Goal: Task Accomplishment & Management: Manage account settings

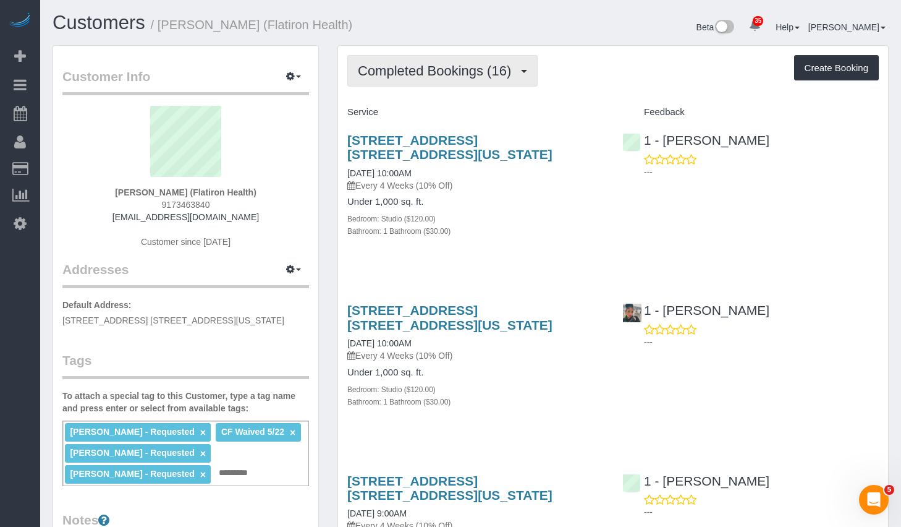
click at [457, 70] on span "Completed Bookings (16)" at bounding box center [437, 70] width 159 height 15
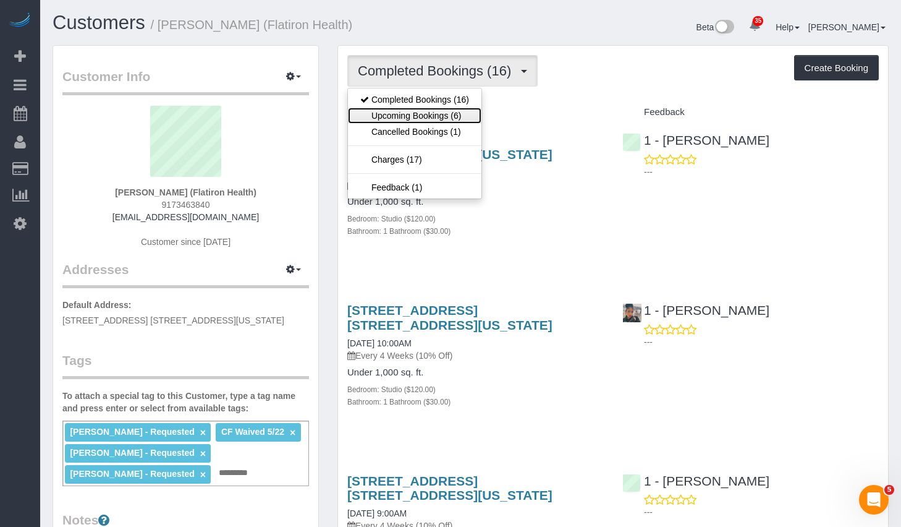
click at [412, 114] on link "Upcoming Bookings (6)" at bounding box center [415, 116] width 134 height 16
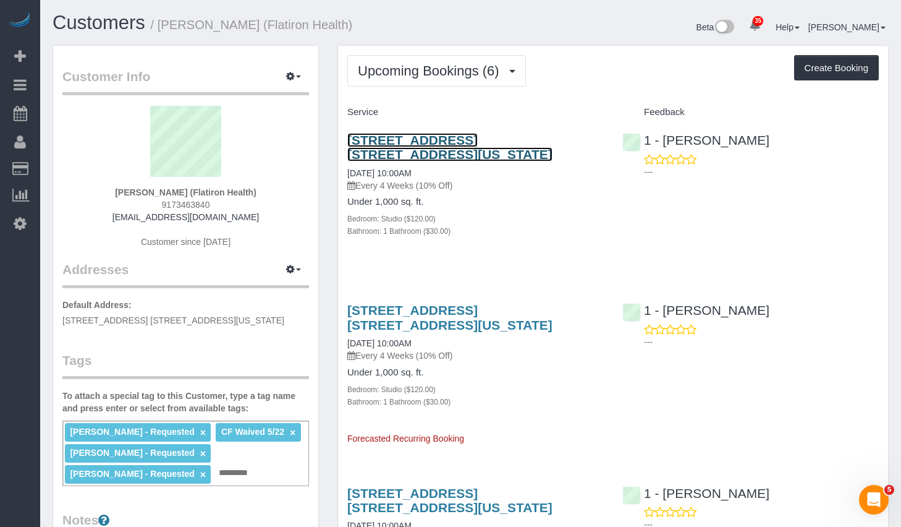
click at [459, 140] on link "96 5th Ave, Apt. 6b, New York, NY 10011" at bounding box center [449, 147] width 205 height 28
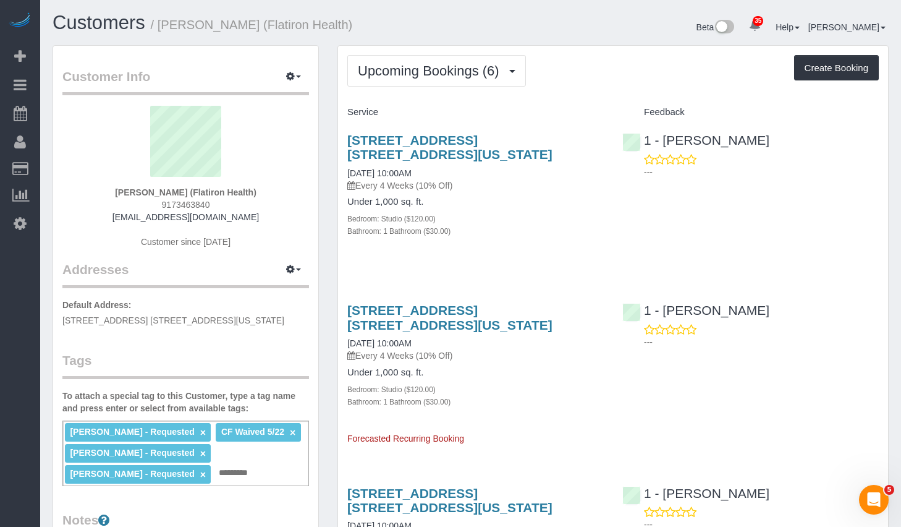
click at [472, 240] on div "96 5th Ave, Apt. 6b, New York, NY 10011 10/10/2025 10:00AM Every 4 Weeks (10% O…" at bounding box center [475, 191] width 275 height 139
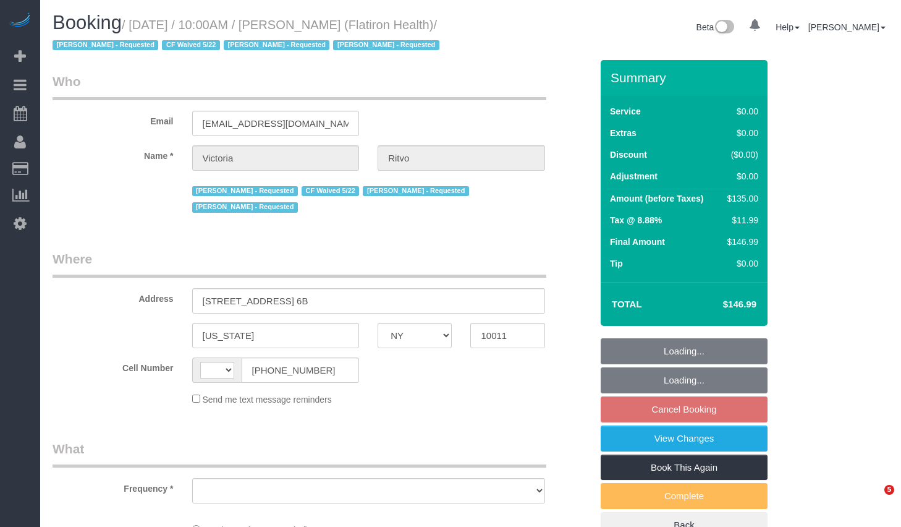
select select "NY"
select select "string:[GEOGRAPHIC_DATA]"
select select "object:752"
select select "number:89"
select select "number:90"
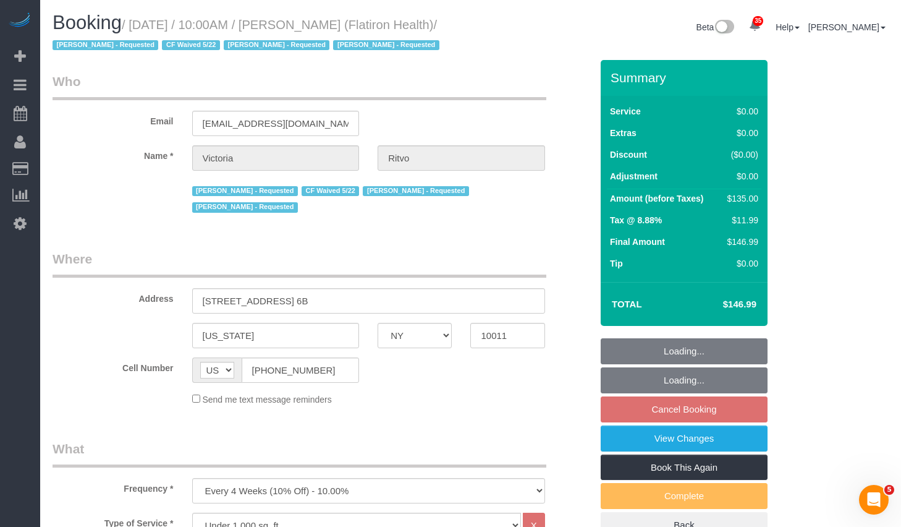
select select "number:15"
select select "number:5"
select select "string:stripe-pm_1RbL4h4VGloSiKo7vN4AGP0f"
select select "spot3"
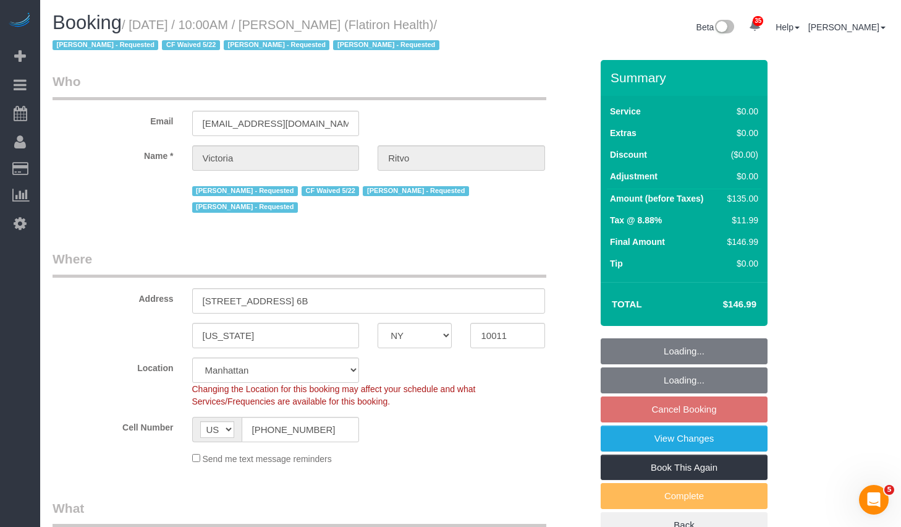
select select "object:1469"
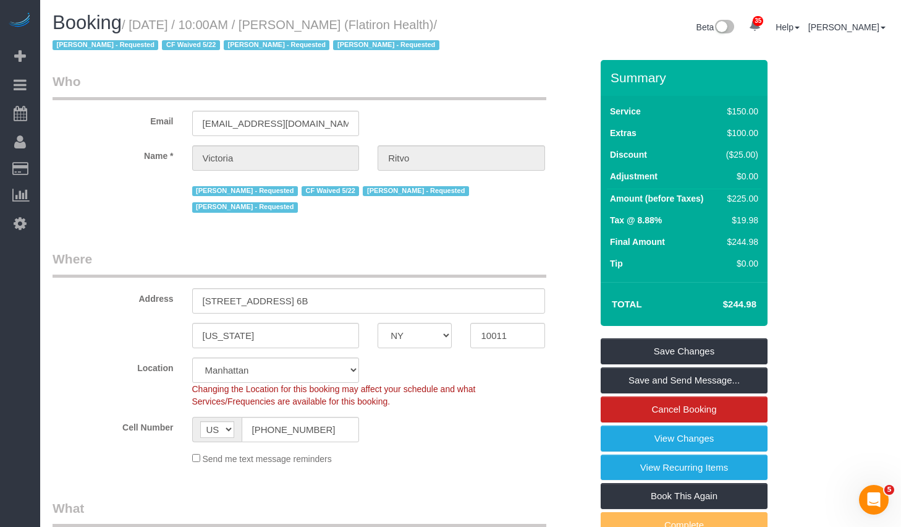
click at [176, 253] on legend "Where" at bounding box center [300, 264] width 494 height 28
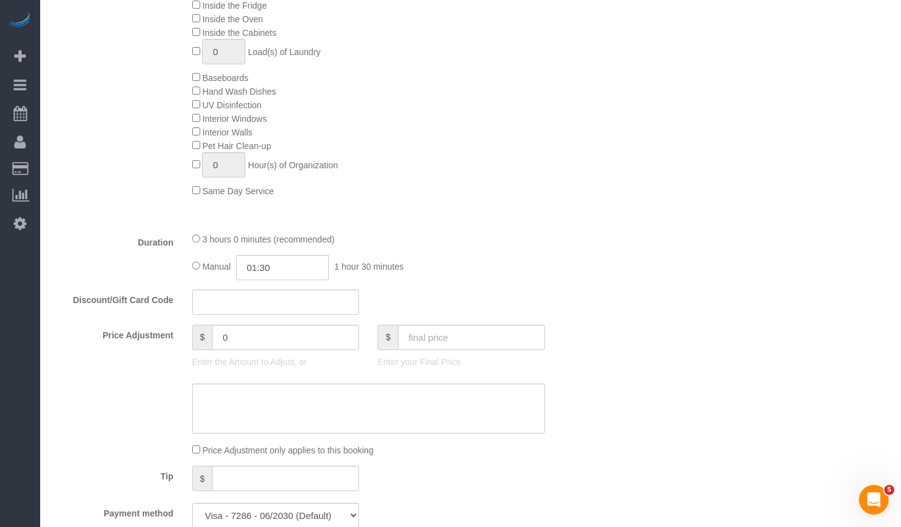
scroll to position [556, 0]
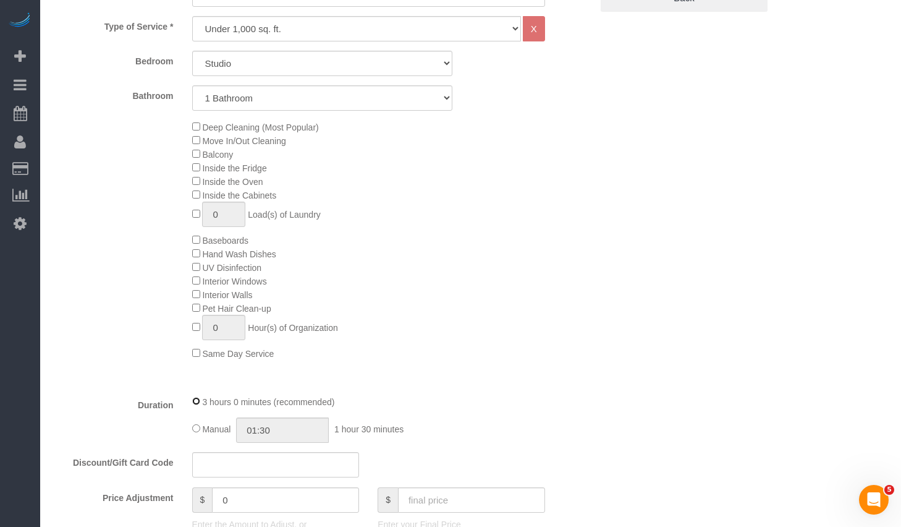
select select "spot62"
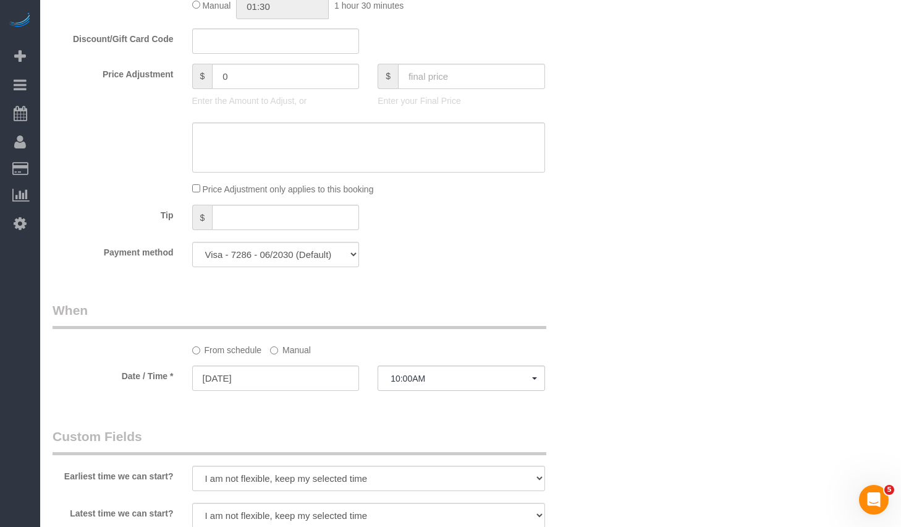
scroll to position [1185, 0]
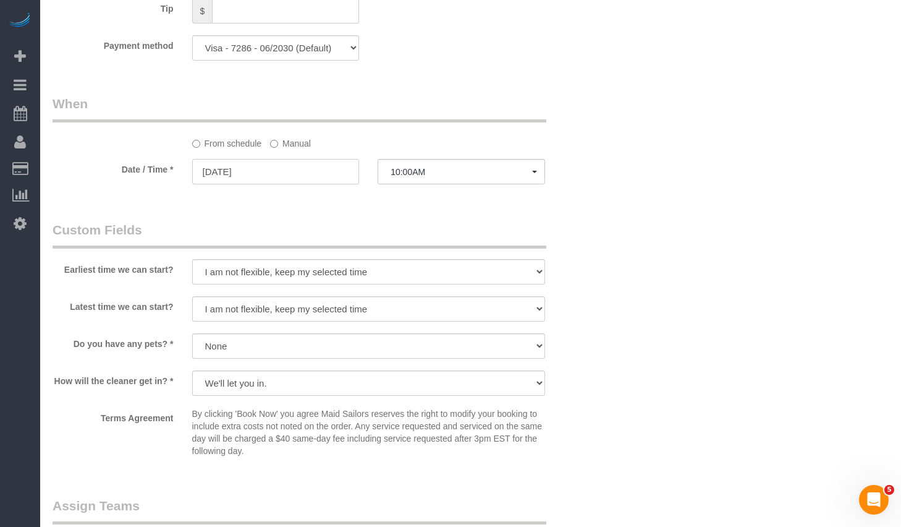
click at [321, 177] on input "[DATE]" at bounding box center [275, 171] width 167 height 25
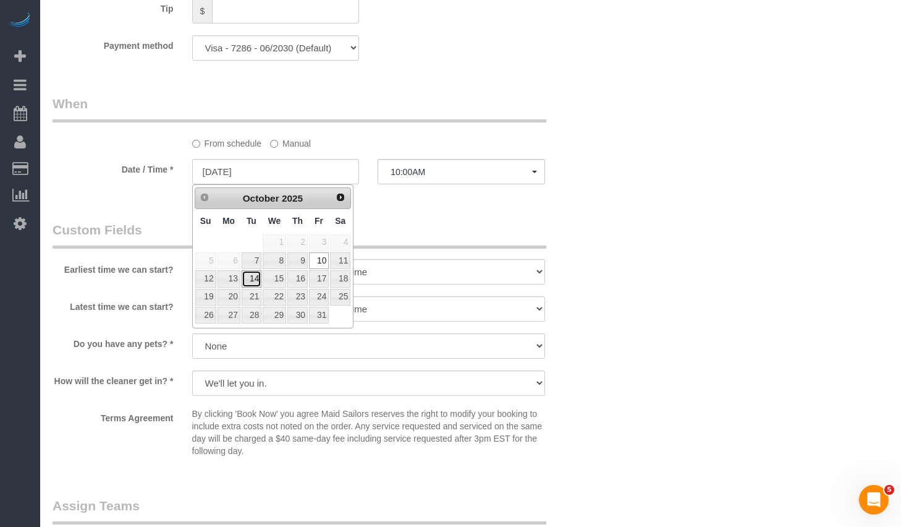
click at [253, 280] on link "14" at bounding box center [252, 278] width 20 height 17
type input "[DATE]"
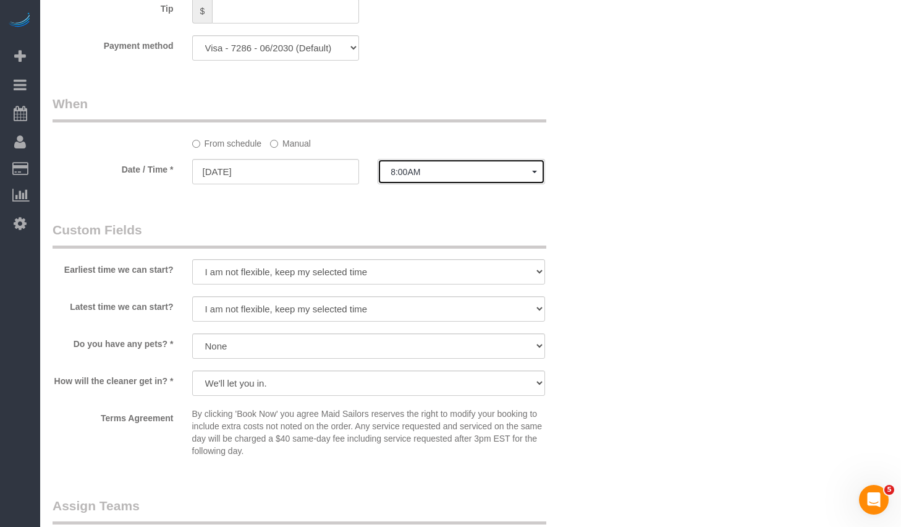
click at [461, 174] on span "8:00AM" at bounding box center [462, 172] width 142 height 10
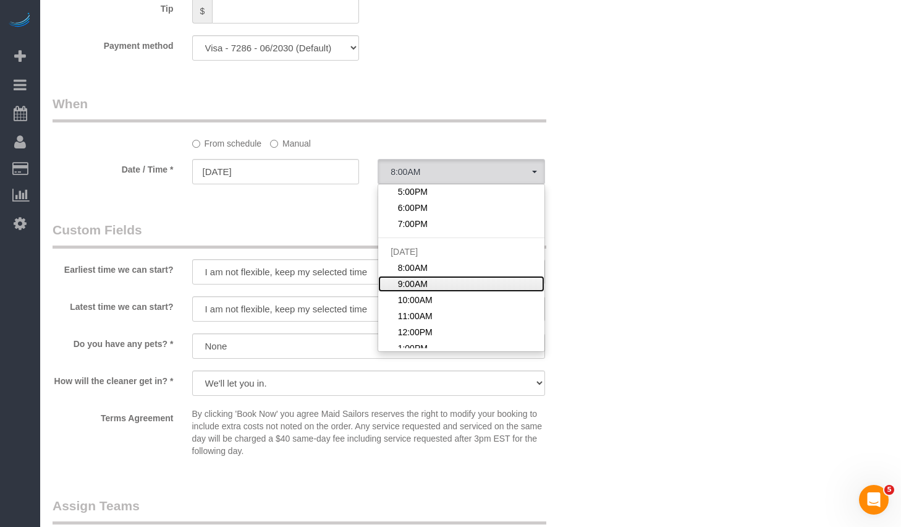
click at [410, 284] on span "9:00AM" at bounding box center [413, 284] width 30 height 12
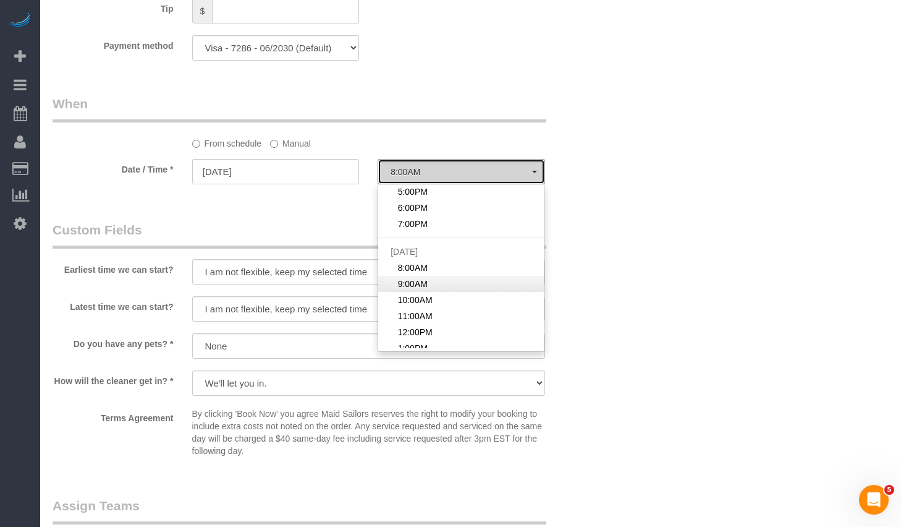
select select "spot108"
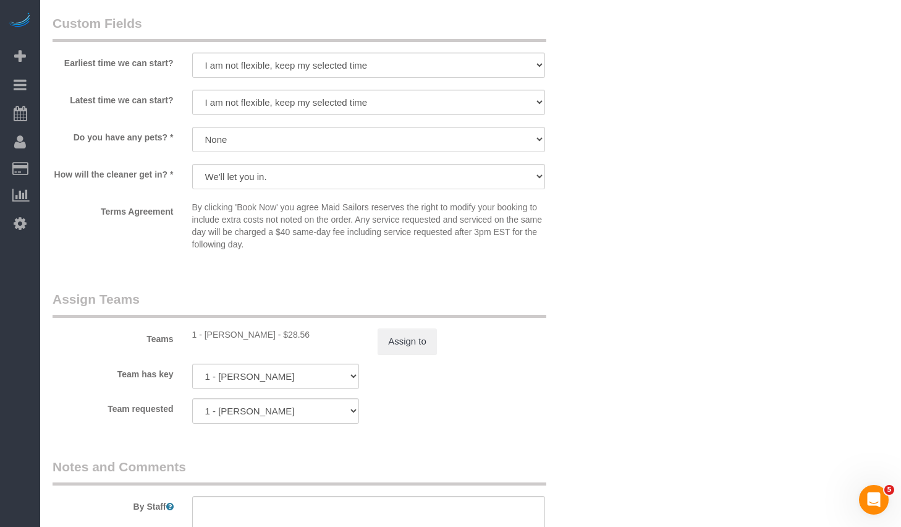
scroll to position [1530, 0]
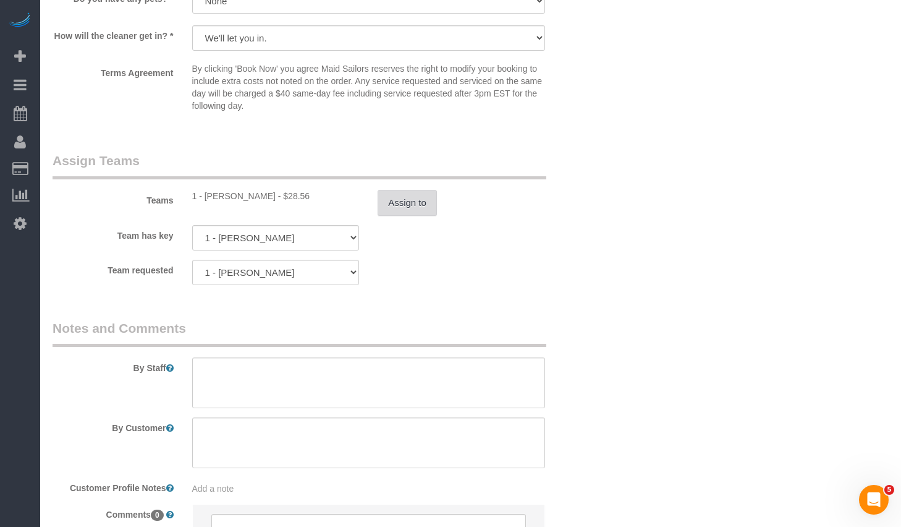
click at [416, 208] on button "Assign to" at bounding box center [407, 203] width 59 height 26
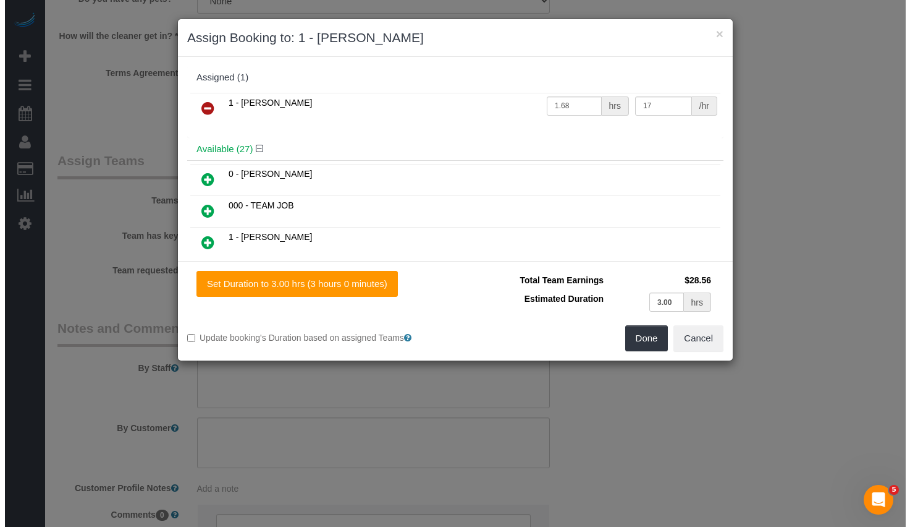
scroll to position [1514, 0]
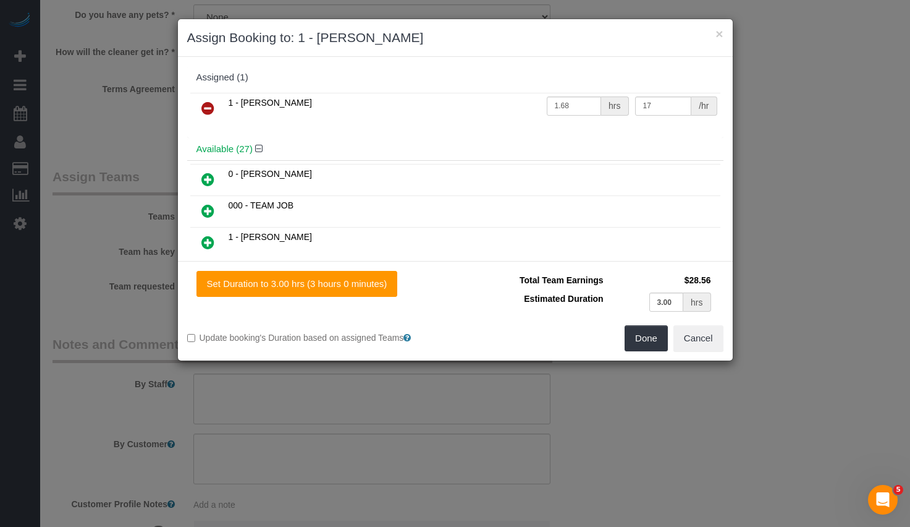
click at [205, 108] on icon at bounding box center [207, 108] width 13 height 15
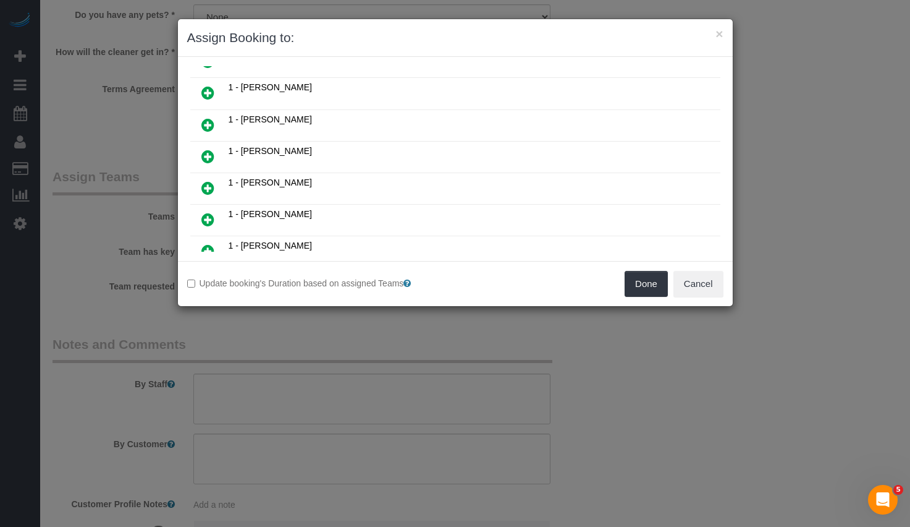
scroll to position [233, 0]
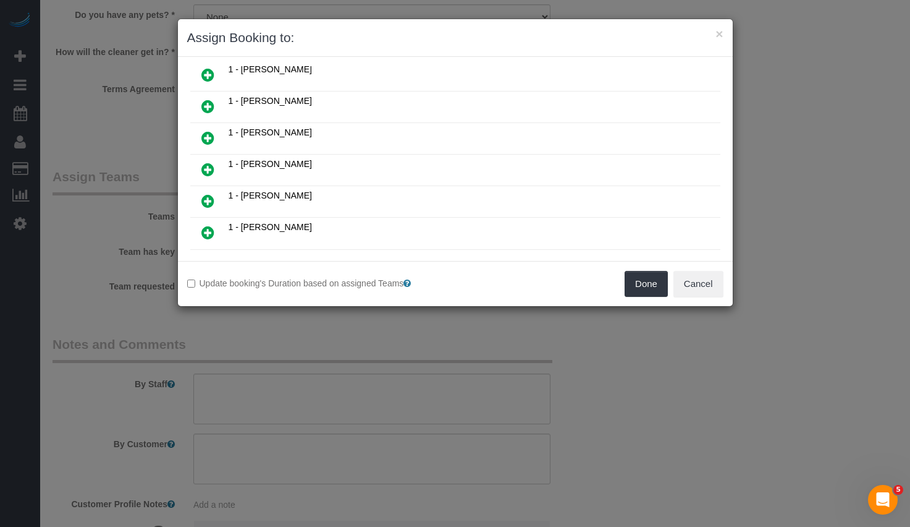
click at [209, 200] on icon at bounding box center [207, 200] width 13 height 15
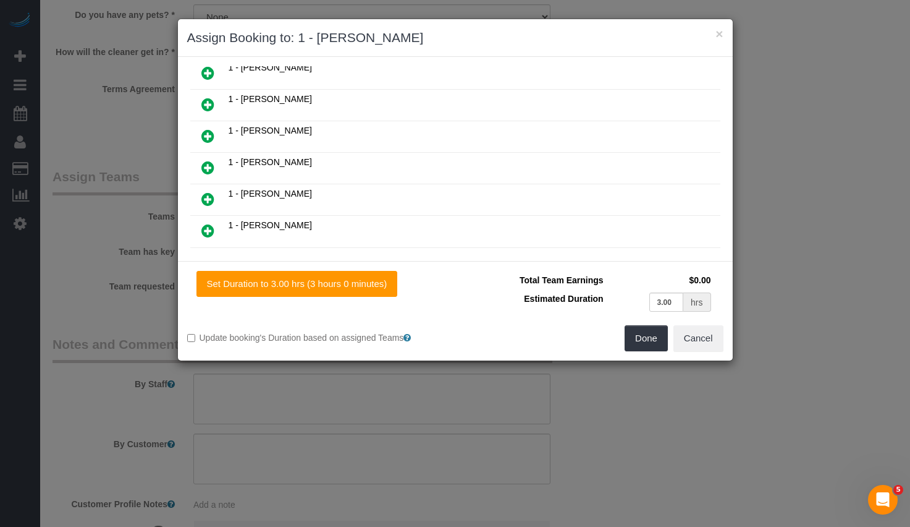
scroll to position [263, 0]
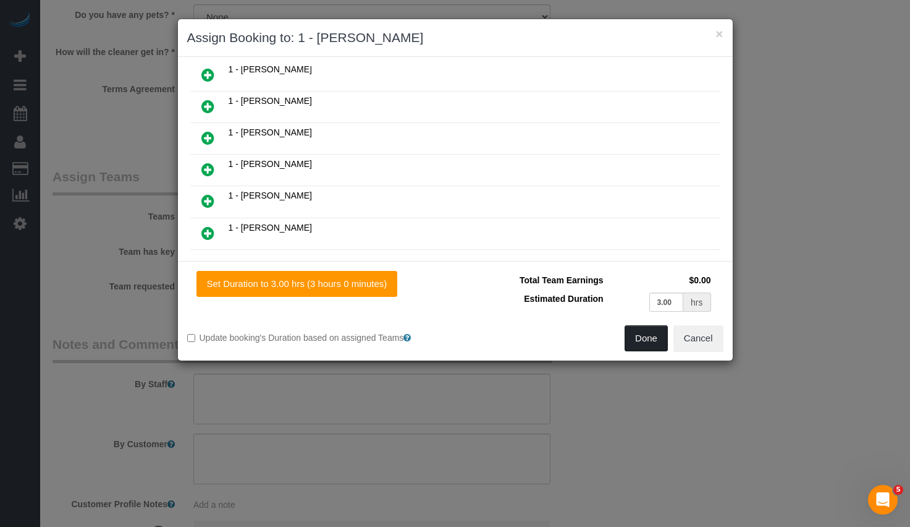
click at [648, 345] on button "Done" at bounding box center [646, 338] width 43 height 26
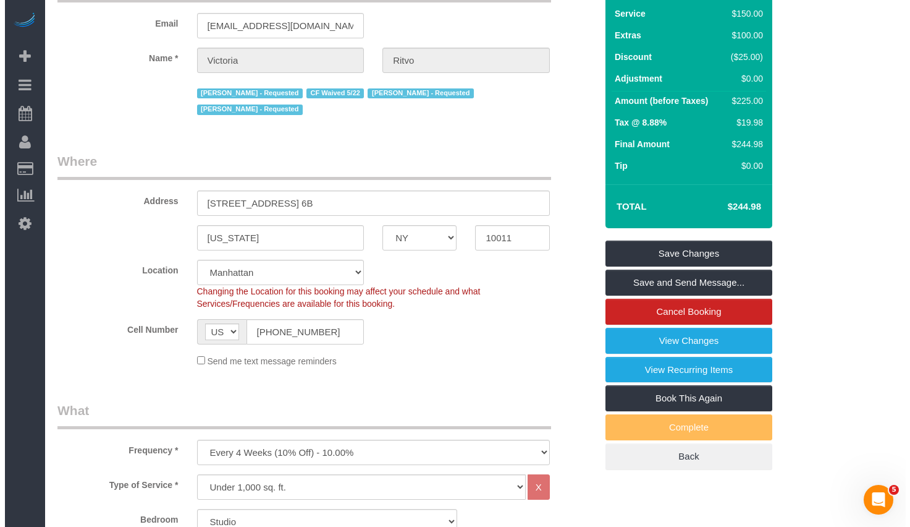
scroll to position [0, 0]
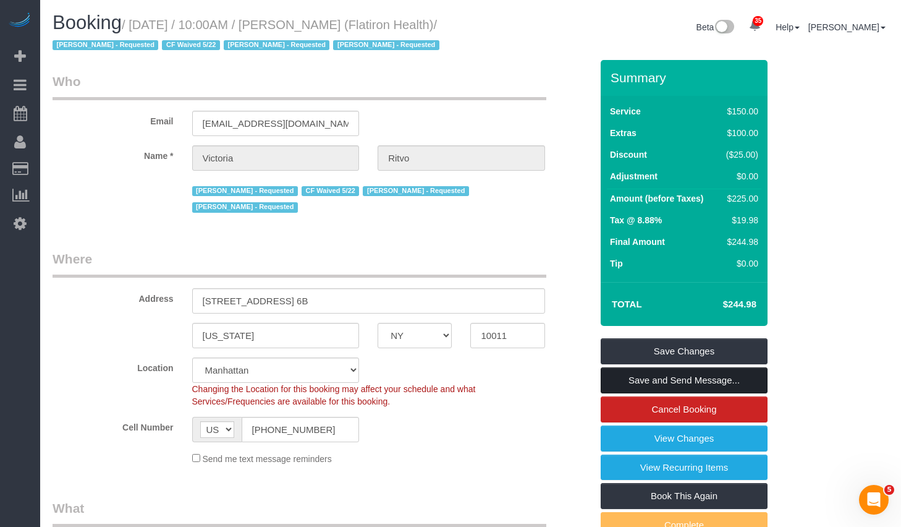
click at [644, 383] on link "Save and Send Message..." at bounding box center [684, 380] width 167 height 26
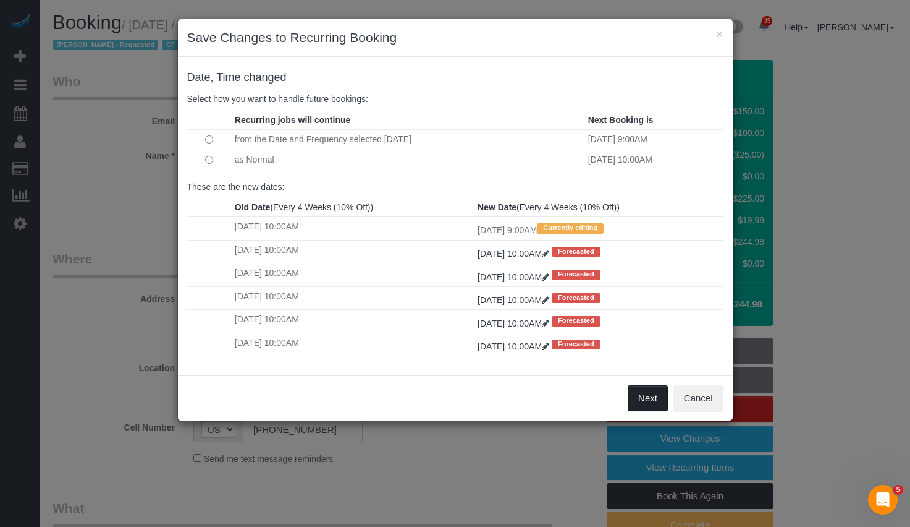
click at [658, 400] on button "Next" at bounding box center [648, 398] width 40 height 26
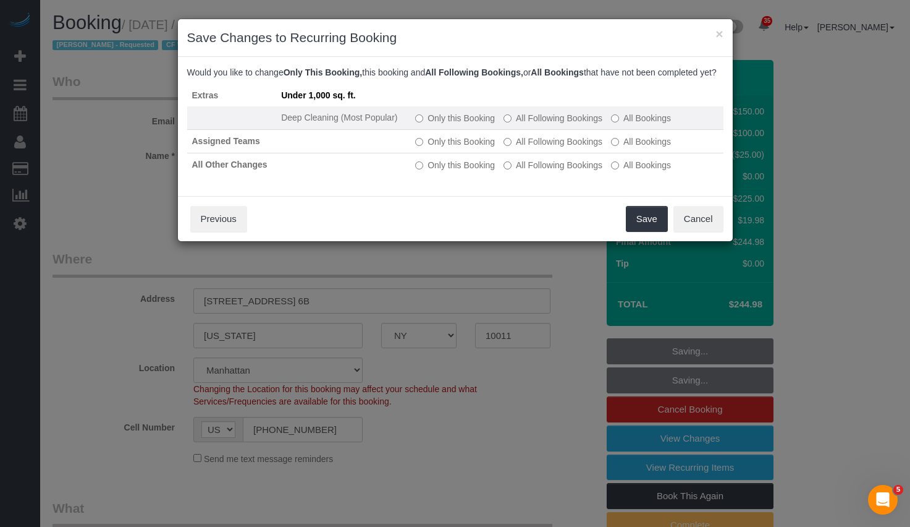
click at [425, 124] on label "Only this Booking" at bounding box center [455, 118] width 80 height 12
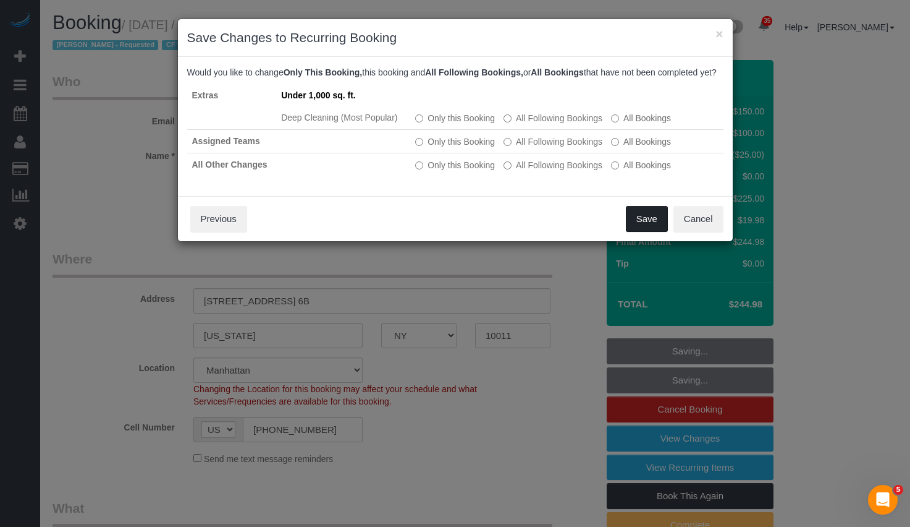
click at [649, 232] on button "Save" at bounding box center [647, 219] width 42 height 26
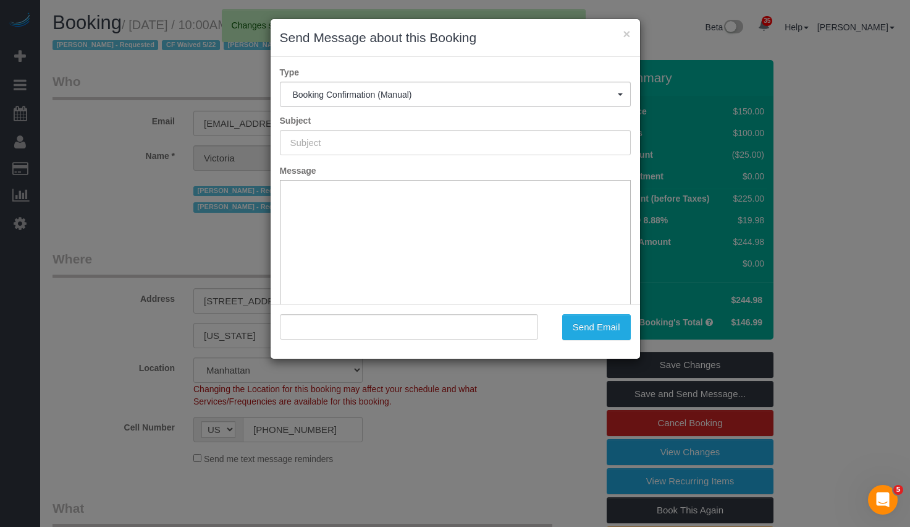
type input "Cleaning Confirmed for [DATE] 9:00am"
type input ""[PERSON_NAME]" <[PERSON_NAME][EMAIL_ADDRESS][DOMAIN_NAME]>"
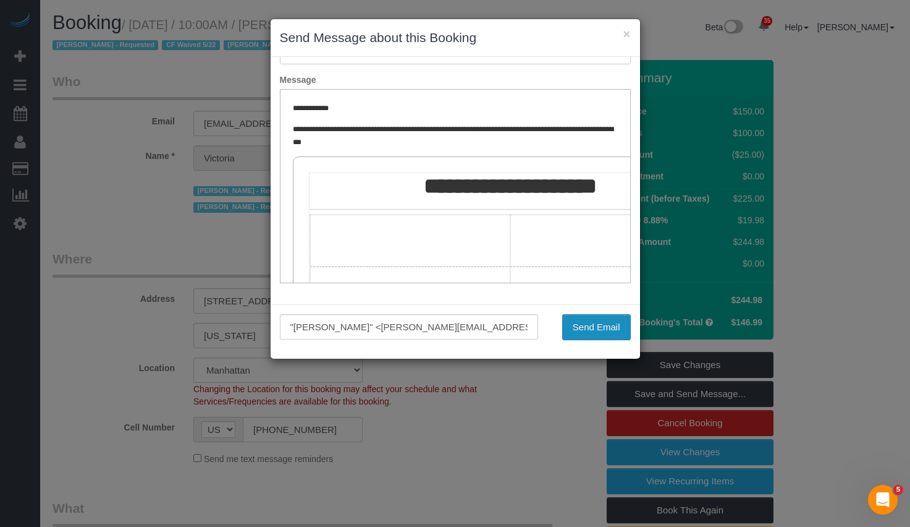
click at [578, 324] on button "Send Email" at bounding box center [596, 327] width 69 height 26
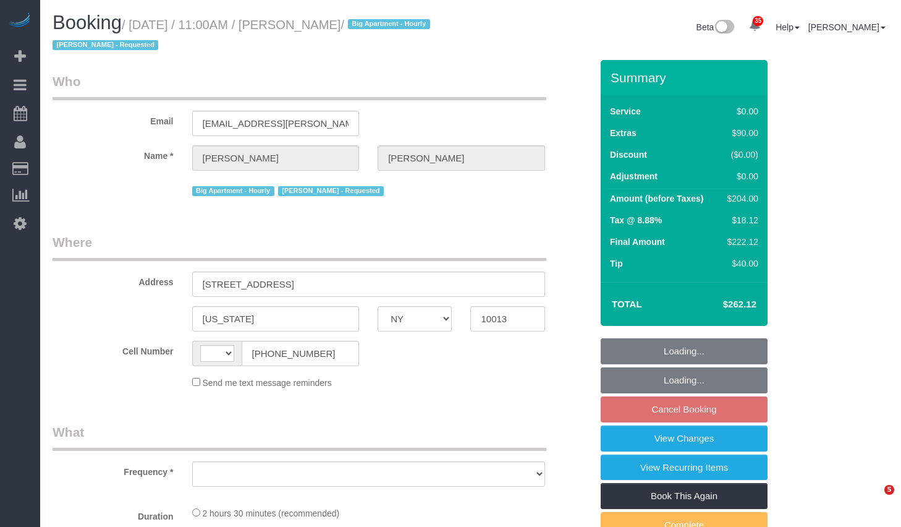
select select "NY"
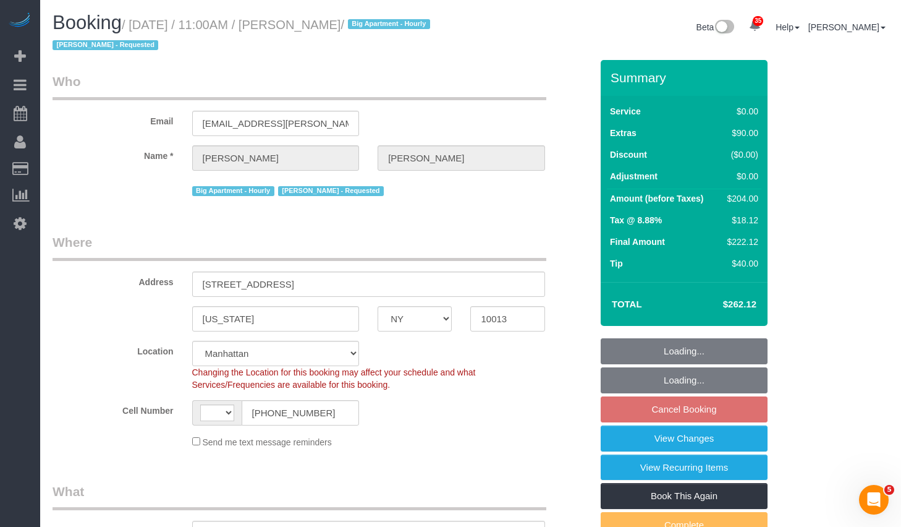
select select "string:stripe-pm_1Q1zy64VGloSiKo7nrLUa1GT"
select select "number:89"
select select "number:90"
select select "number:15"
select select "number:5"
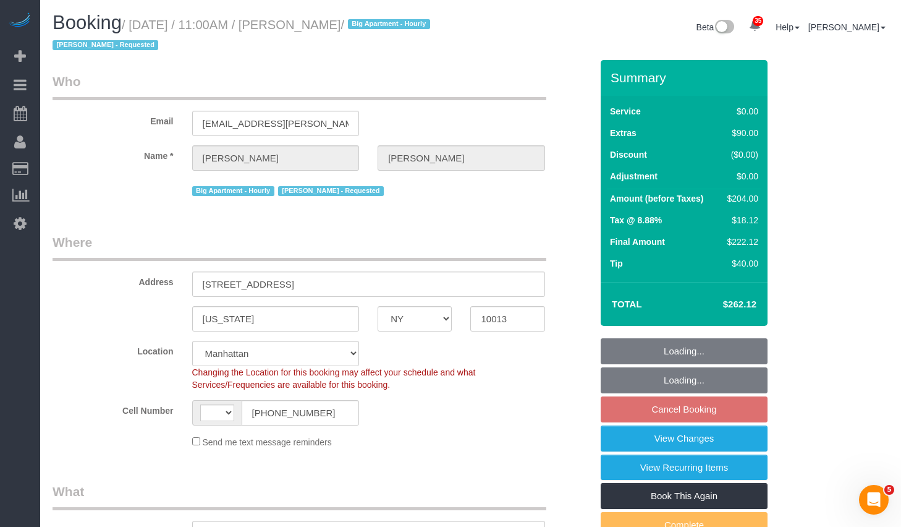
select select "string:US"
select select "object:1075"
select select "spot4"
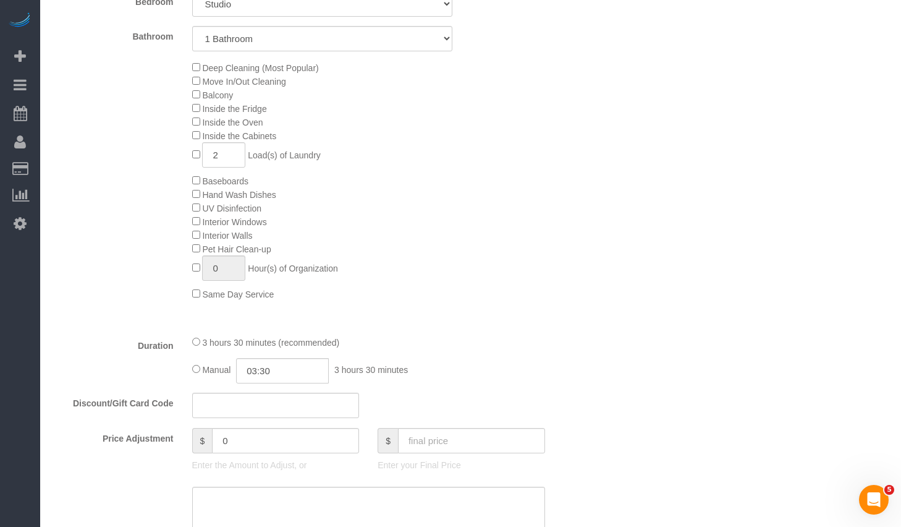
scroll to position [748, 0]
